Goal: Task Accomplishment & Management: Manage account settings

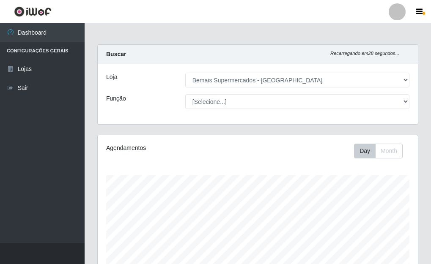
select select "249"
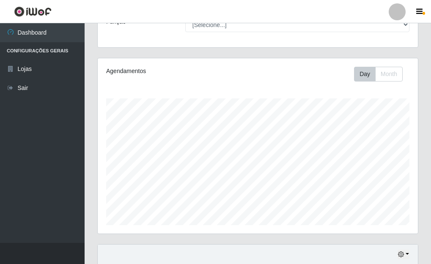
scroll to position [162, 0]
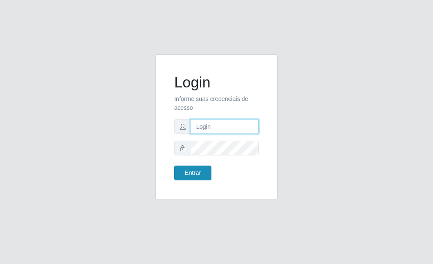
type input "[PERSON_NAME]"
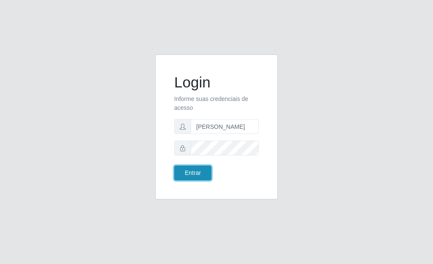
click at [192, 169] on button "Entrar" at bounding box center [192, 173] width 37 height 15
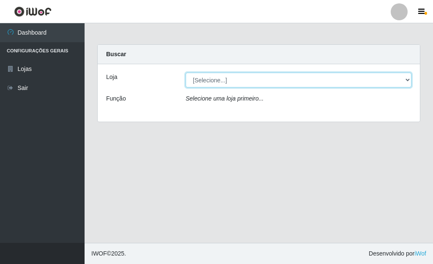
drag, startPoint x: 407, startPoint y: 79, endPoint x: 401, endPoint y: 79, distance: 6.3
click at [408, 78] on select "[Selecione...] Bemais Supermercados - Três Ruas" at bounding box center [299, 80] width 226 height 15
select select "249"
click at [186, 73] on select "[Selecione...] Bemais Supermercados - Três Ruas" at bounding box center [299, 80] width 226 height 15
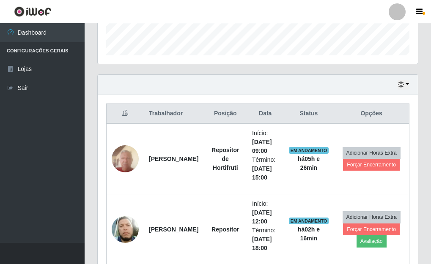
scroll to position [254, 0]
